Goal: Navigation & Orientation: Find specific page/section

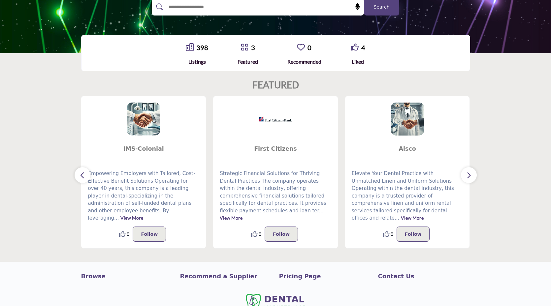
scroll to position [122, 0]
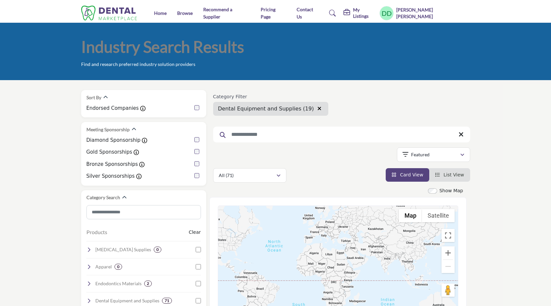
scroll to position [146, 0]
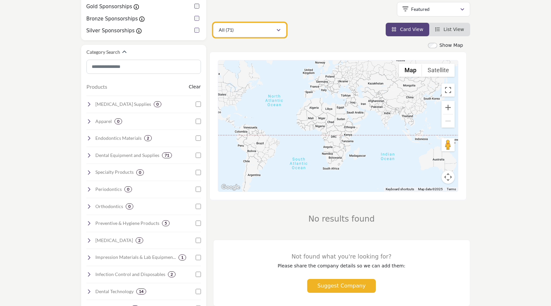
click at [267, 31] on div "All (71)" at bounding box center [247, 30] width 57 height 8
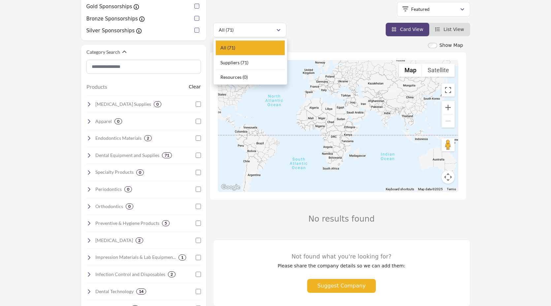
click at [266, 47] on div "All (71)" at bounding box center [250, 48] width 69 height 15
click at [266, 47] on div "Show Map" at bounding box center [338, 46] width 257 height 8
click at [356, 18] on div "Showing 42 results out of 71" at bounding box center [341, 10] width 257 height 17
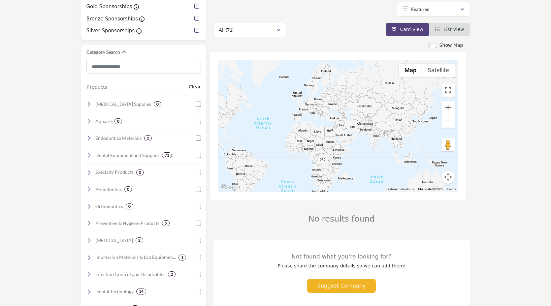
drag, startPoint x: 309, startPoint y: 125, endPoint x: 311, endPoint y: 149, distance: 24.9
click at [311, 149] on div at bounding box center [338, 125] width 240 height 131
click at [301, 114] on div at bounding box center [338, 125] width 240 height 131
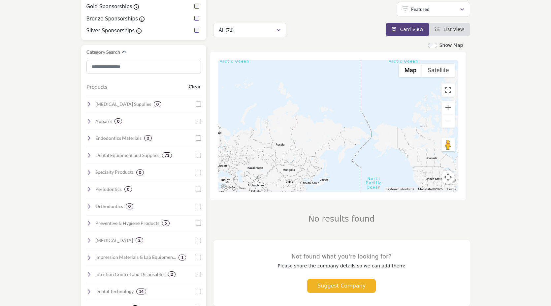
drag, startPoint x: 294, startPoint y: 102, endPoint x: 187, endPoint y: 161, distance: 122.7
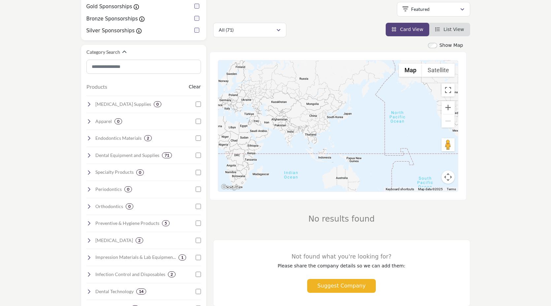
drag, startPoint x: 291, startPoint y: 142, endPoint x: 366, endPoint y: 137, distance: 75.1
click at [366, 139] on div at bounding box center [338, 125] width 240 height 131
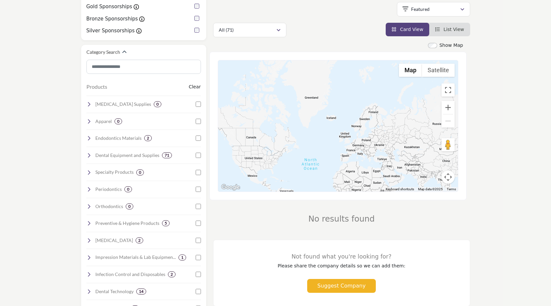
drag, startPoint x: 288, startPoint y: 93, endPoint x: 367, endPoint y: 67, distance: 82.7
click at [367, 67] on div at bounding box center [338, 125] width 240 height 131
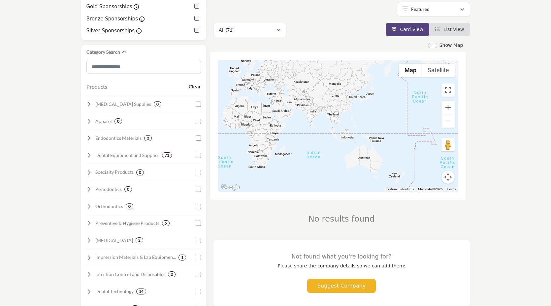
drag, startPoint x: 335, startPoint y: 146, endPoint x: 225, endPoint y: 83, distance: 126.8
click at [225, 83] on div at bounding box center [338, 125] width 240 height 131
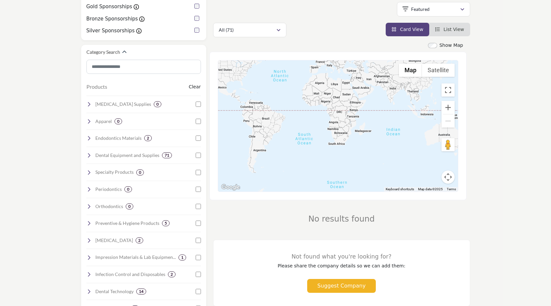
drag, startPoint x: 298, startPoint y: 115, endPoint x: 390, endPoint y: 115, distance: 91.7
click at [390, 116] on div at bounding box center [338, 125] width 240 height 131
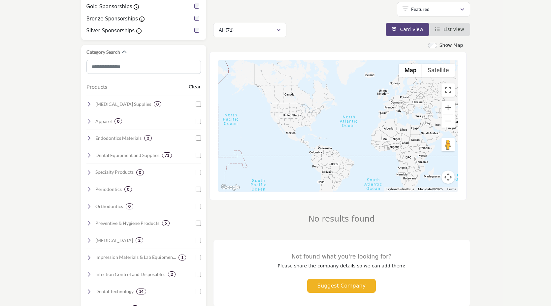
drag, startPoint x: 267, startPoint y: 104, endPoint x: 323, endPoint y: 126, distance: 60.1
click at [323, 127] on div at bounding box center [338, 125] width 240 height 131
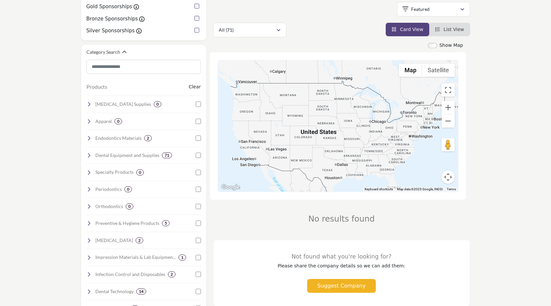
drag, startPoint x: 333, startPoint y: 150, endPoint x: 320, endPoint y: 89, distance: 62.4
click at [320, 91] on div at bounding box center [338, 125] width 240 height 131
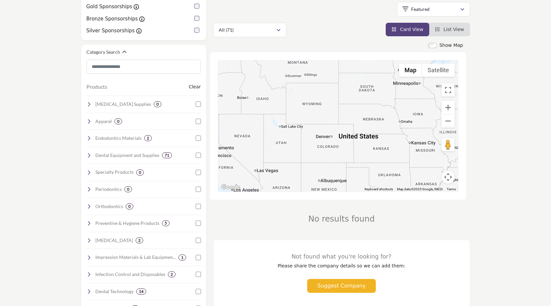
drag, startPoint x: 319, startPoint y: 135, endPoint x: 362, endPoint y: 99, distance: 56.4
click at [362, 100] on div at bounding box center [338, 125] width 240 height 131
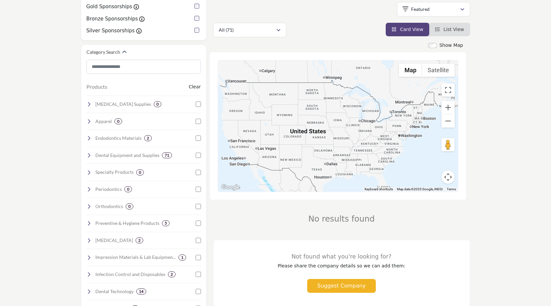
drag, startPoint x: 363, startPoint y: 151, endPoint x: 315, endPoint y: 158, distance: 48.1
click at [315, 160] on div at bounding box center [338, 125] width 240 height 131
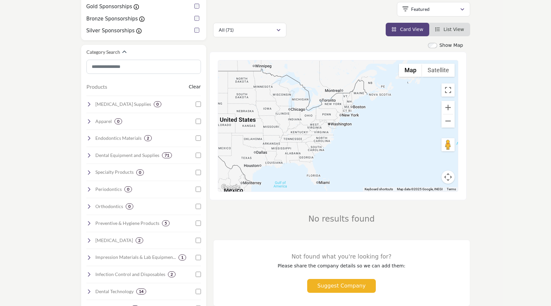
drag, startPoint x: 366, startPoint y: 110, endPoint x: 294, endPoint y: 101, distance: 72.2
click at [294, 101] on div at bounding box center [338, 125] width 240 height 131
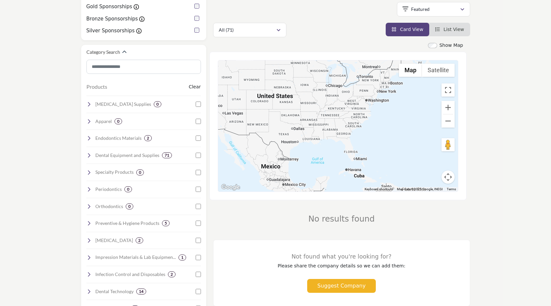
drag, startPoint x: 274, startPoint y: 146, endPoint x: 312, endPoint y: 121, distance: 45.7
click at [312, 121] on div at bounding box center [338, 125] width 240 height 131
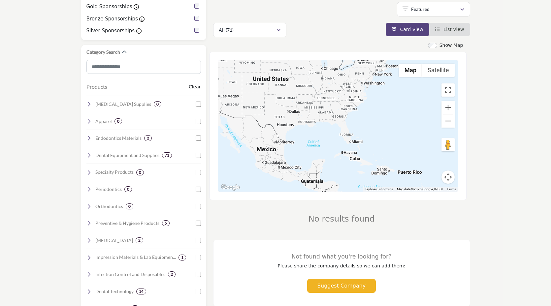
drag, startPoint x: 311, startPoint y: 152, endPoint x: 308, endPoint y: 134, distance: 18.3
click at [308, 134] on div at bounding box center [338, 125] width 240 height 131
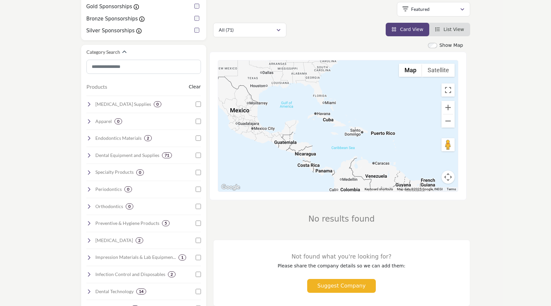
drag, startPoint x: 308, startPoint y: 135, endPoint x: 281, endPoint y: 95, distance: 48.3
click at [281, 95] on div at bounding box center [338, 125] width 240 height 131
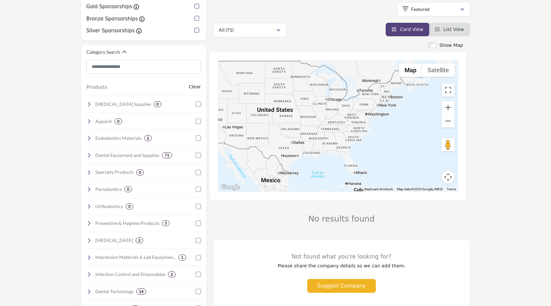
drag, startPoint x: 298, startPoint y: 86, endPoint x: 328, endPoint y: 155, distance: 75.1
click at [328, 156] on div at bounding box center [338, 125] width 240 height 131
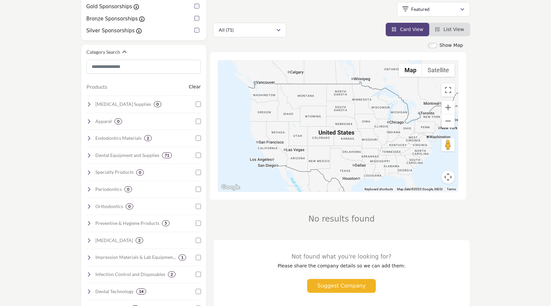
drag, startPoint x: 301, startPoint y: 111, endPoint x: 364, endPoint y: 138, distance: 68.3
click at [364, 138] on div at bounding box center [338, 125] width 240 height 131
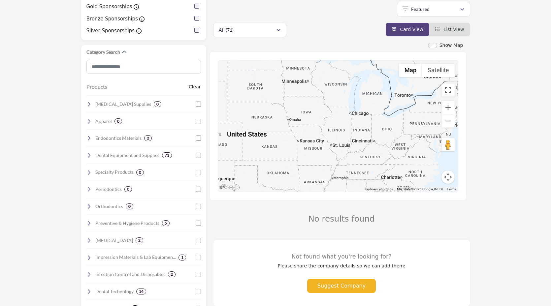
drag, startPoint x: 370, startPoint y: 140, endPoint x: 287, endPoint y: 121, distance: 85.3
click at [287, 121] on div at bounding box center [338, 125] width 240 height 131
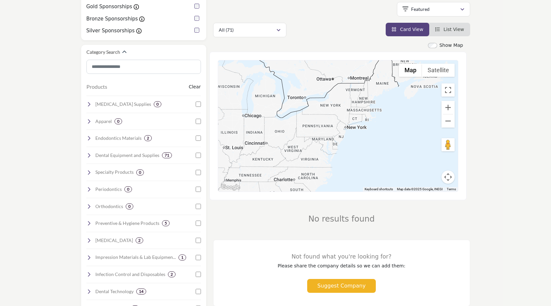
drag, startPoint x: 339, startPoint y: 101, endPoint x: 230, endPoint y: 105, distance: 109.3
click at [230, 105] on div at bounding box center [338, 125] width 240 height 131
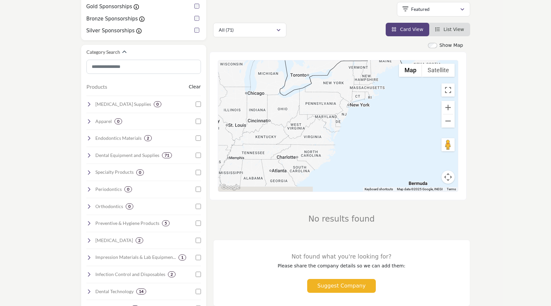
drag, startPoint x: 290, startPoint y: 114, endPoint x: 291, endPoint y: 93, distance: 21.2
click at [292, 93] on div at bounding box center [338, 125] width 240 height 131
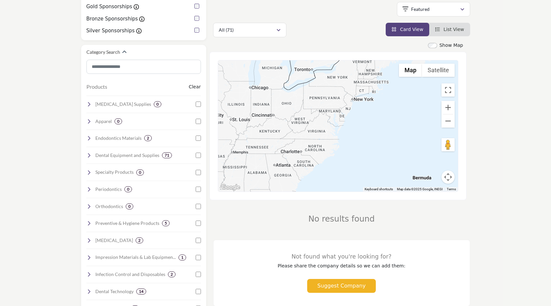
drag, startPoint x: 315, startPoint y: 156, endPoint x: 321, endPoint y: 150, distance: 8.4
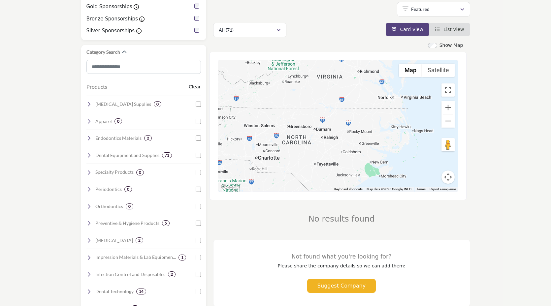
click at [333, 148] on div at bounding box center [338, 125] width 240 height 131
